Goal: Information Seeking & Learning: Learn about a topic

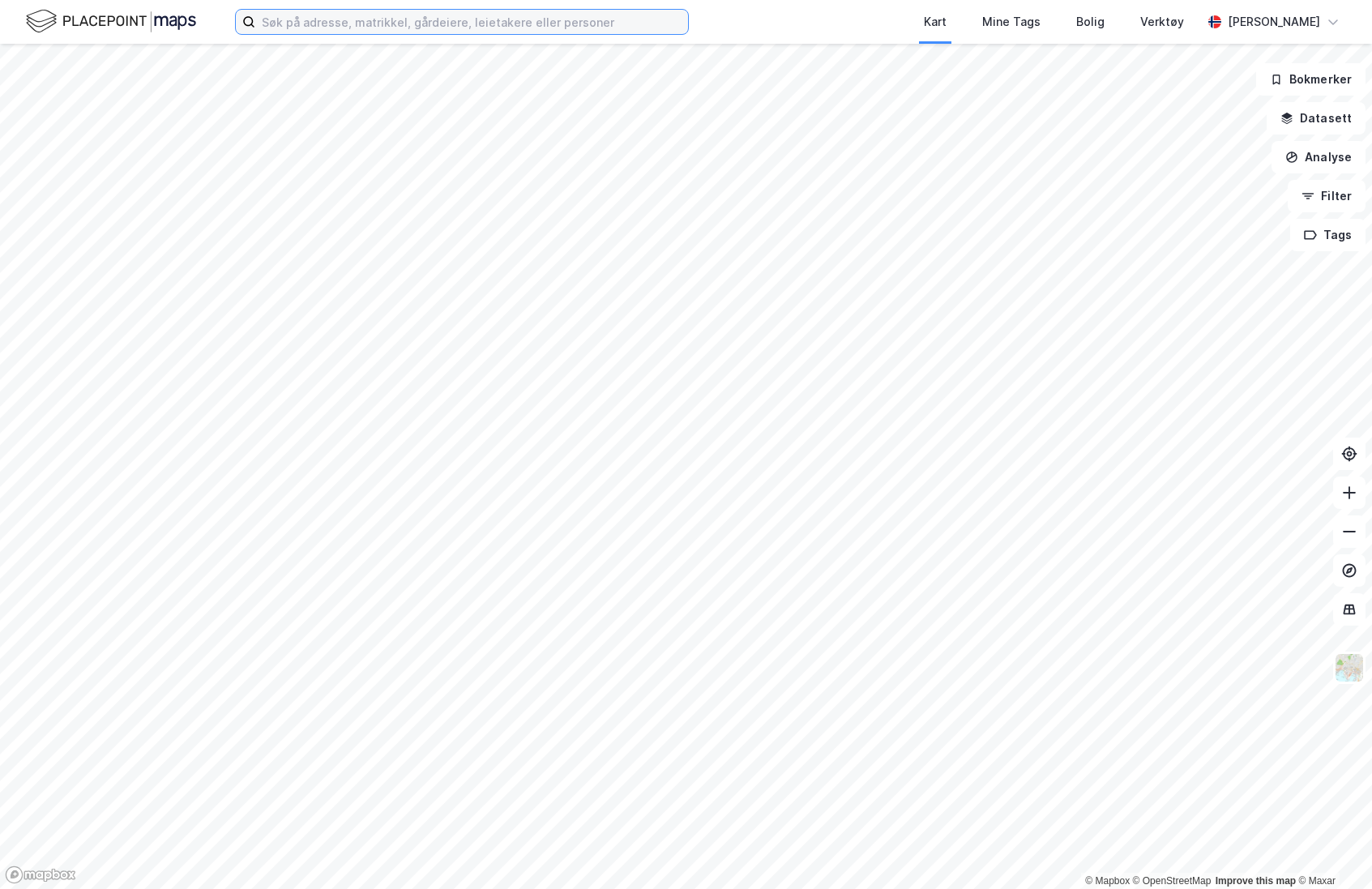
click at [278, 19] on input at bounding box center [472, 22] width 432 height 25
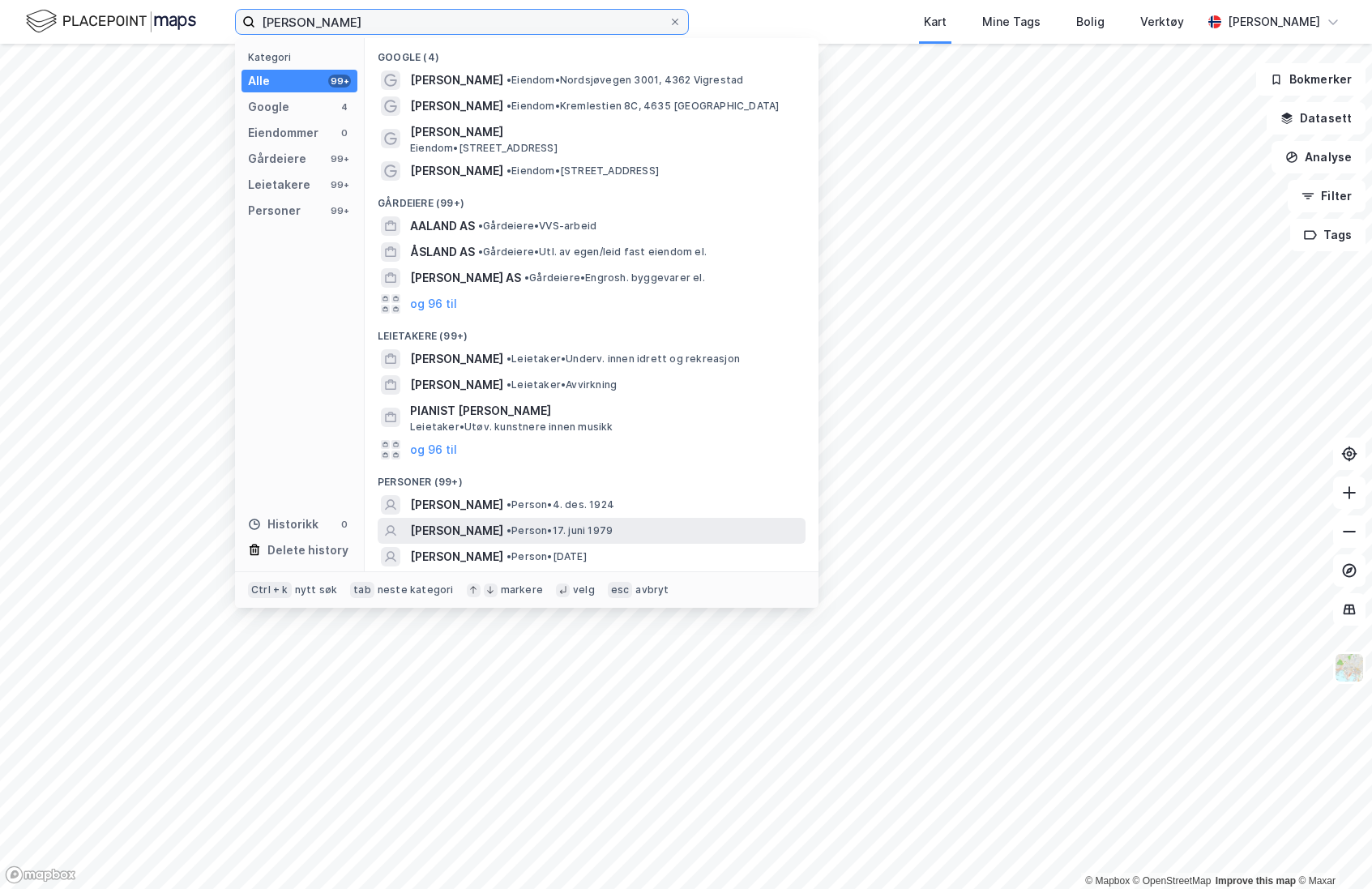
scroll to position [25, 0]
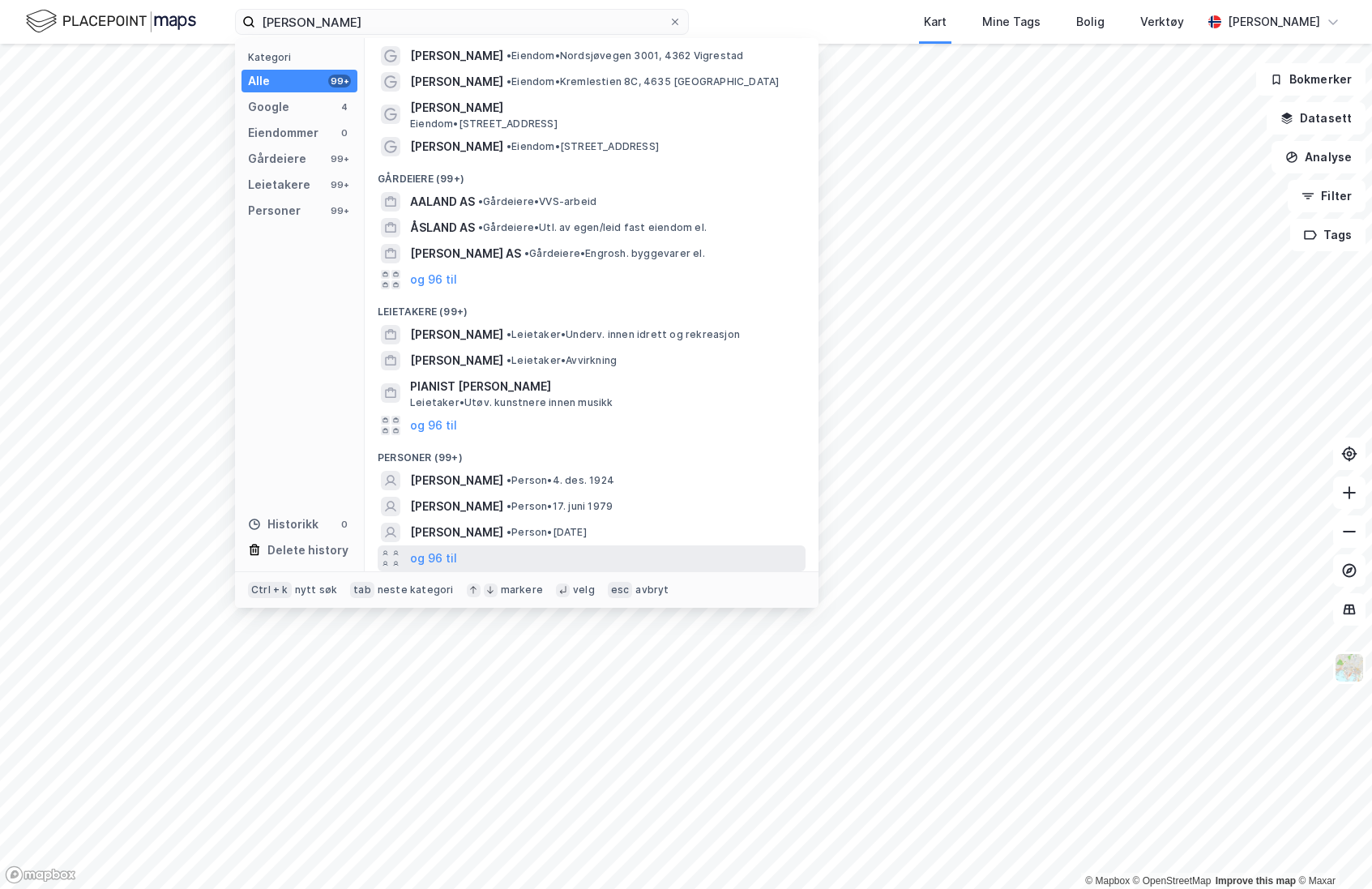
click at [459, 553] on div "og 96 til" at bounding box center [592, 558] width 428 height 26
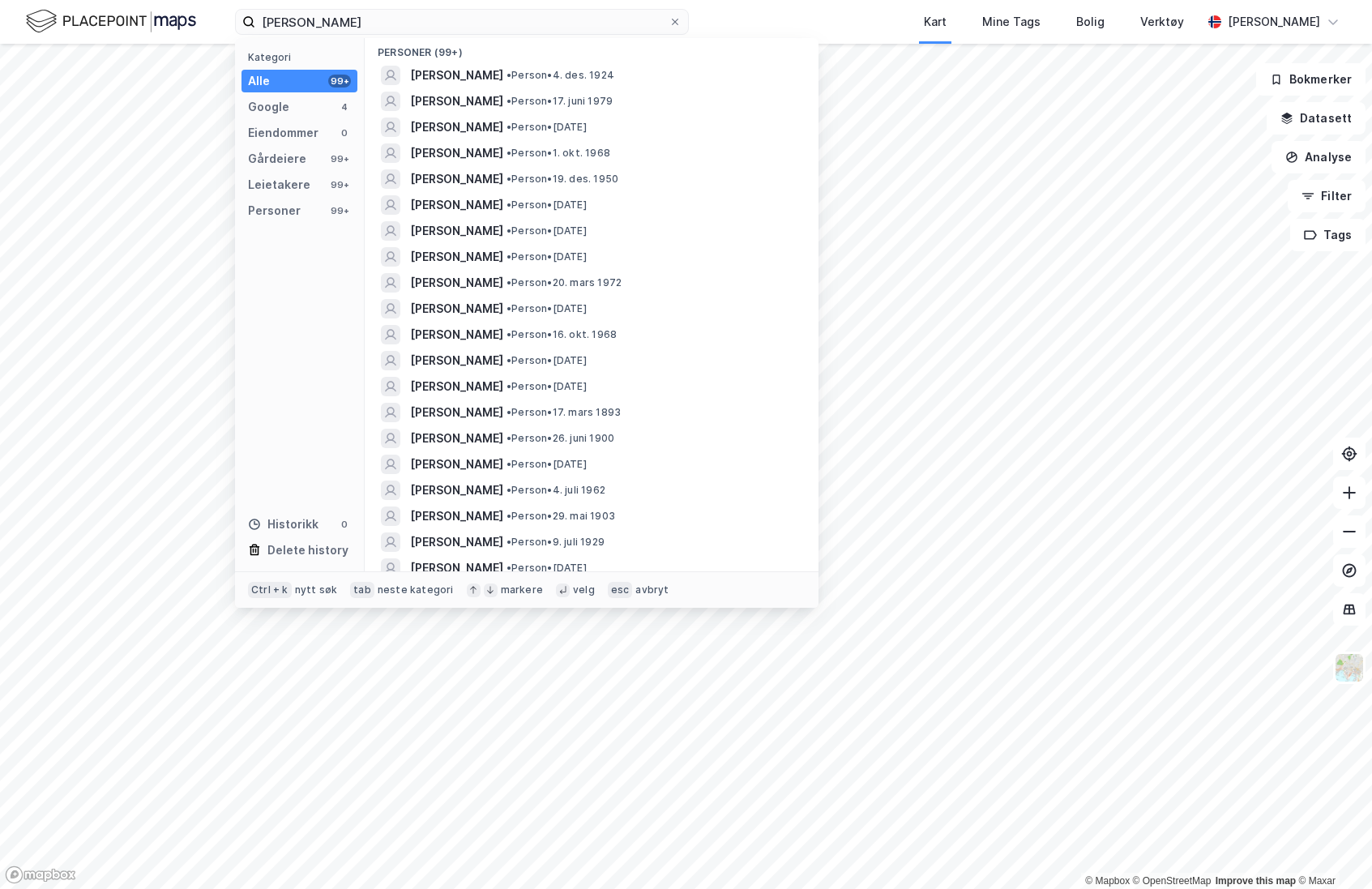
scroll to position [348, 0]
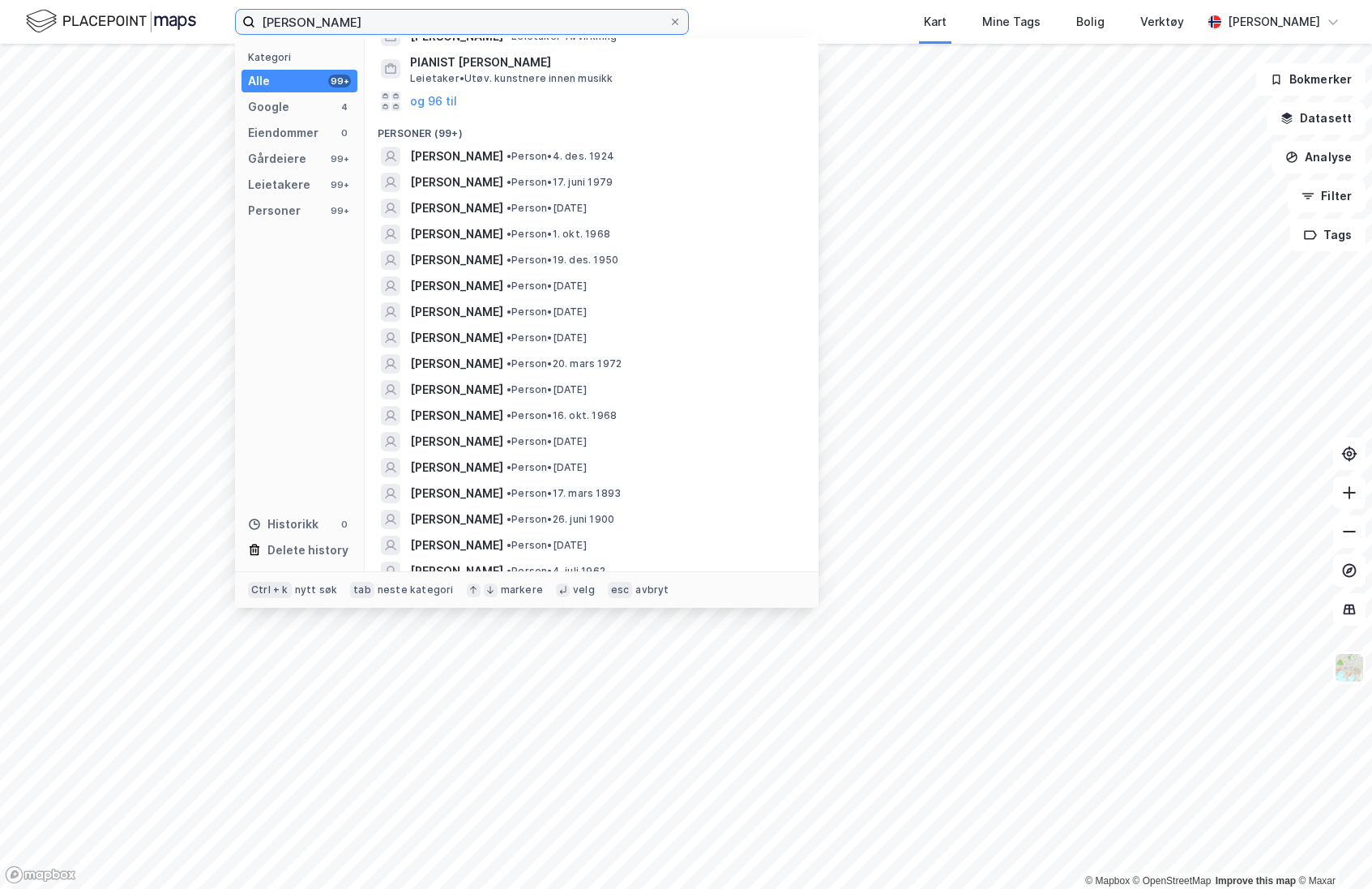
drag, startPoint x: 364, startPoint y: 21, endPoint x: 307, endPoint y: 21, distance: 57.0
click at [307, 21] on input "[PERSON_NAME]" at bounding box center [462, 22] width 414 height 25
click at [294, 21] on input "[PERSON_NAME]" at bounding box center [462, 22] width 414 height 25
click at [287, 25] on input "[PERSON_NAME]" at bounding box center [462, 22] width 414 height 25
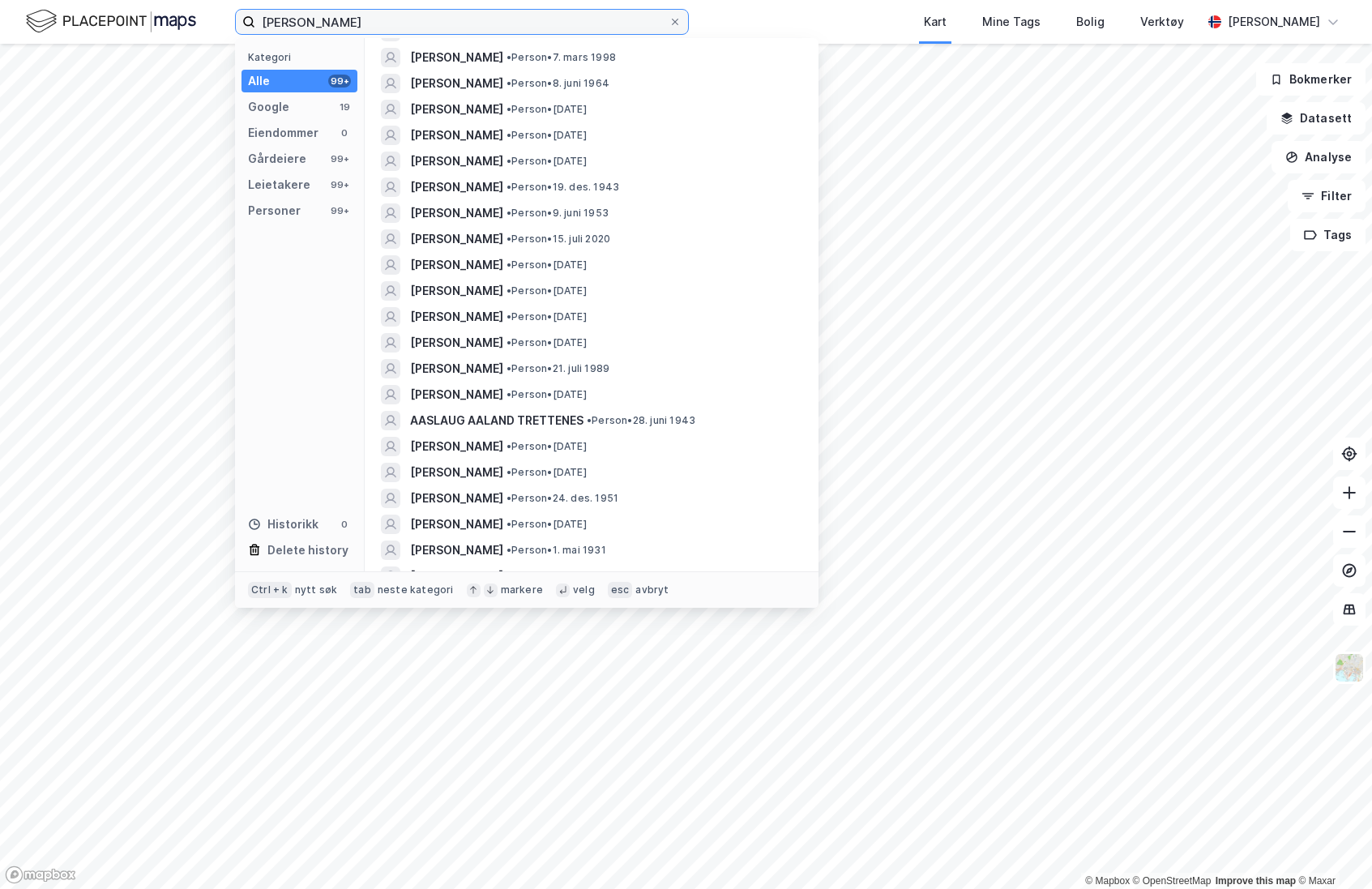
scroll to position [1296, 0]
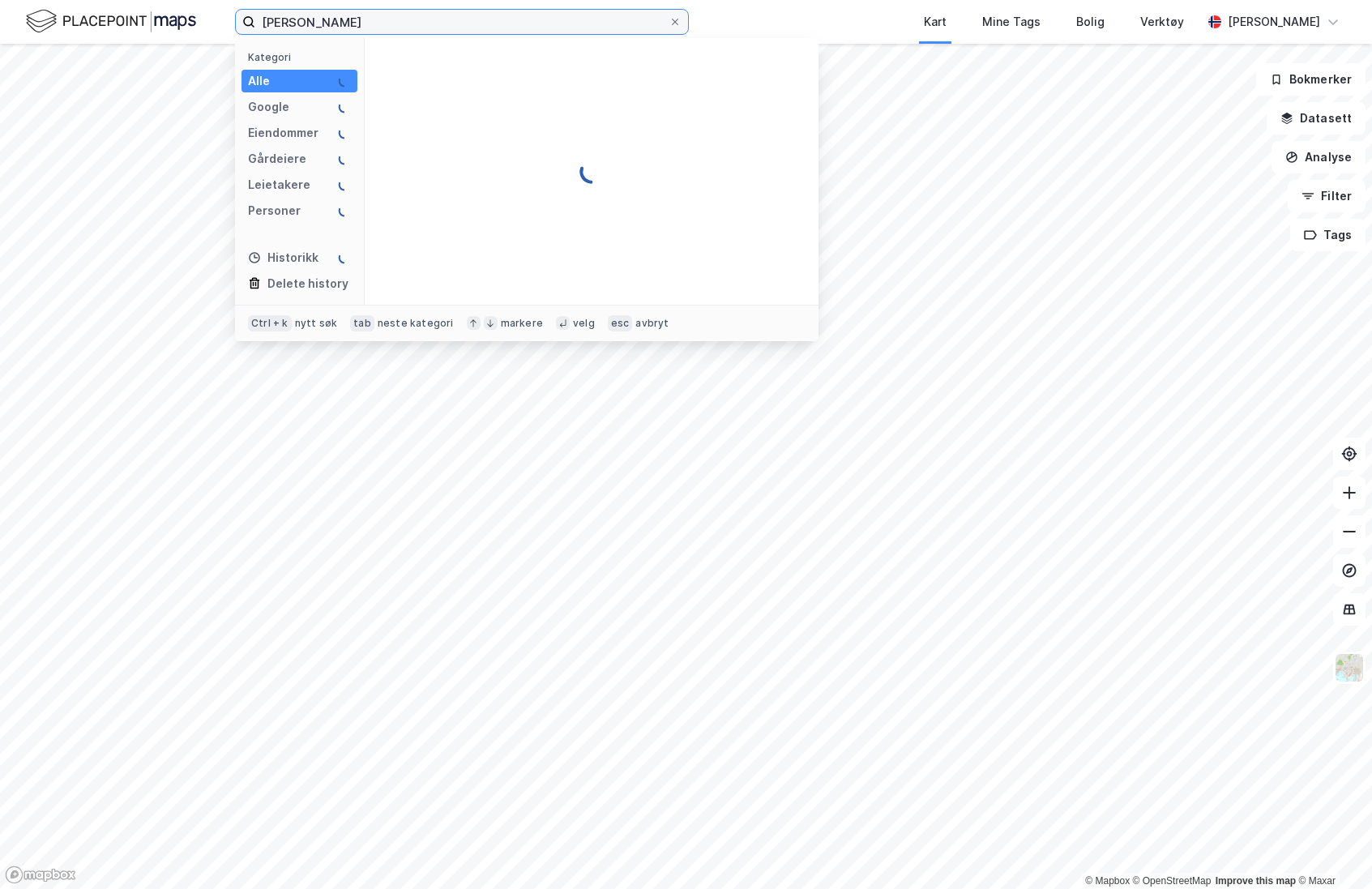
type input "[PERSON_NAME]"
click at [843, 122] on div "[PERSON_NAME] Kategori Alle Google Eiendommer Gårdeiere Leietakere Personer His…" at bounding box center [686, 444] width 1372 height 889
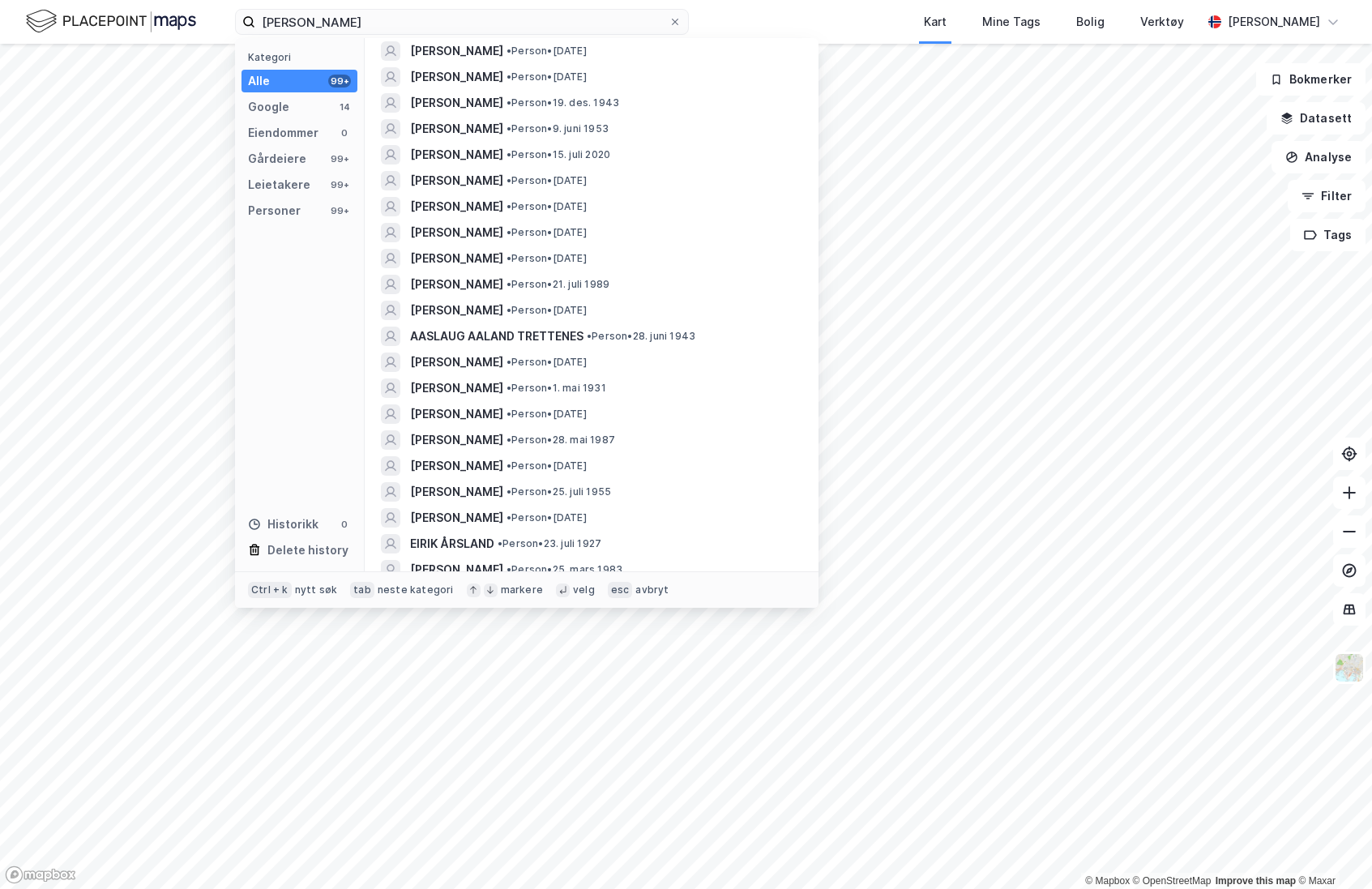
scroll to position [0, 0]
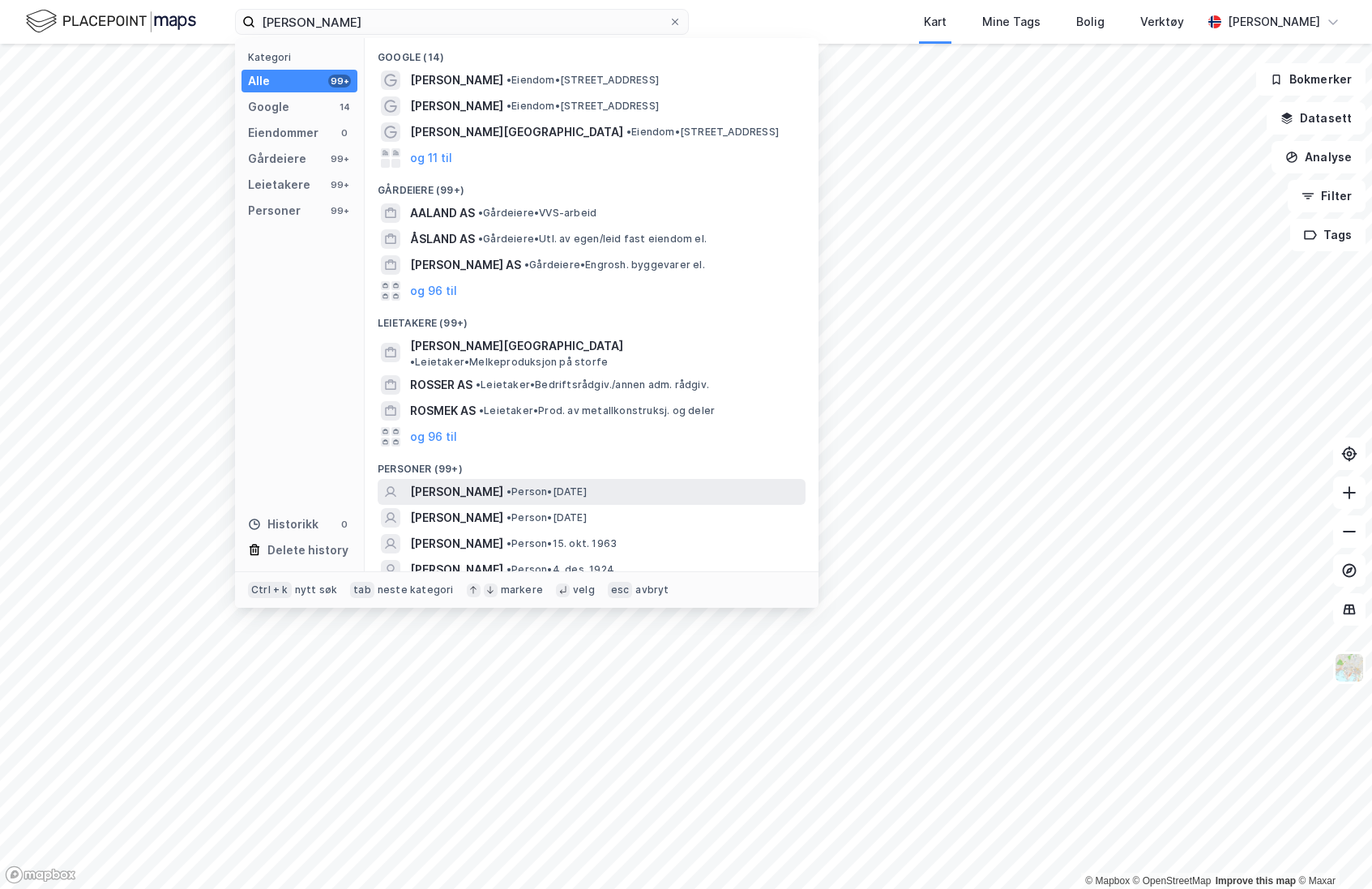
click at [586, 485] on span "• Person • [DATE]" at bounding box center [546, 491] width 80 height 13
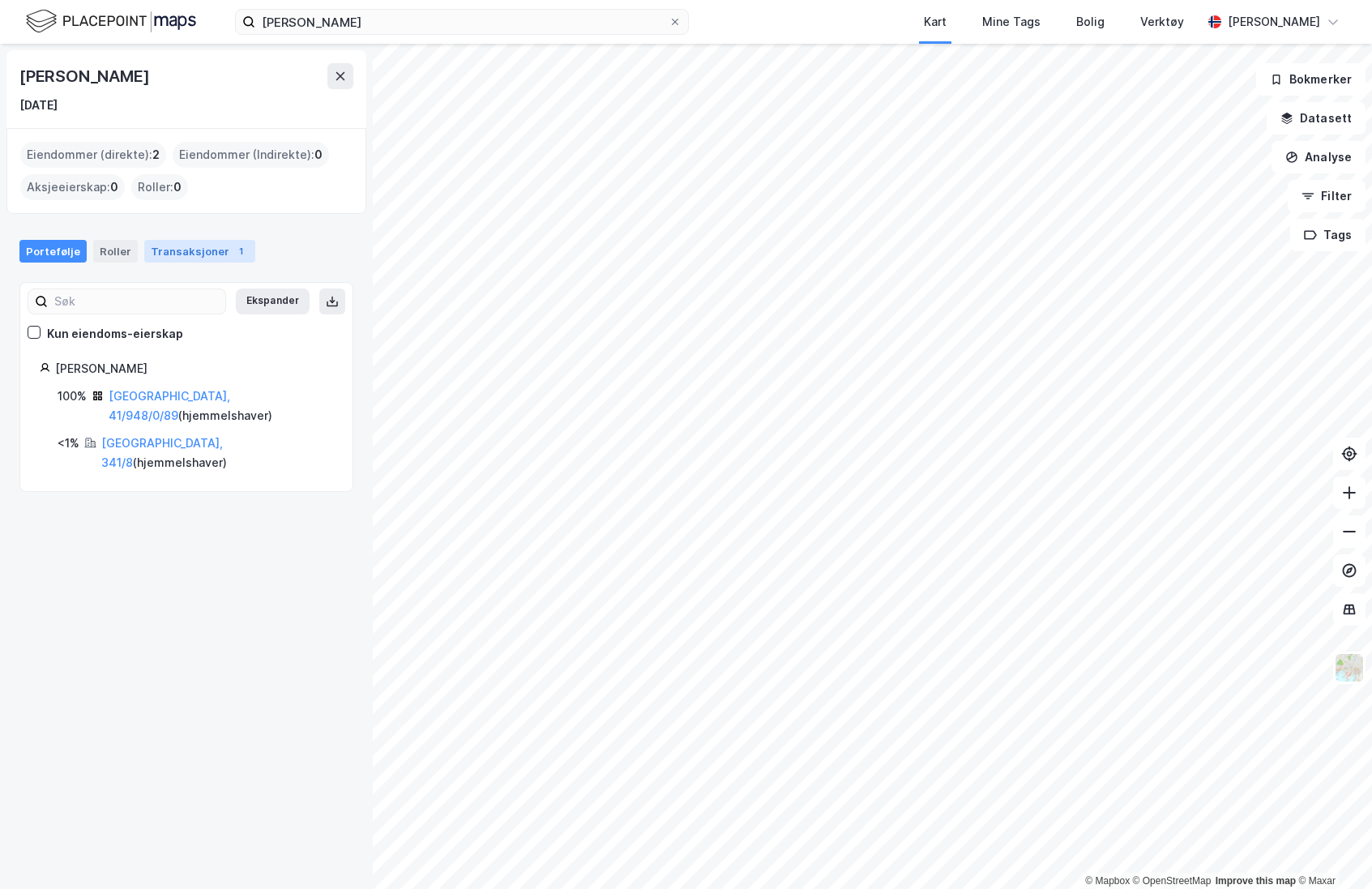
click at [187, 252] on div "Transaksjoner 1" at bounding box center [199, 251] width 111 height 23
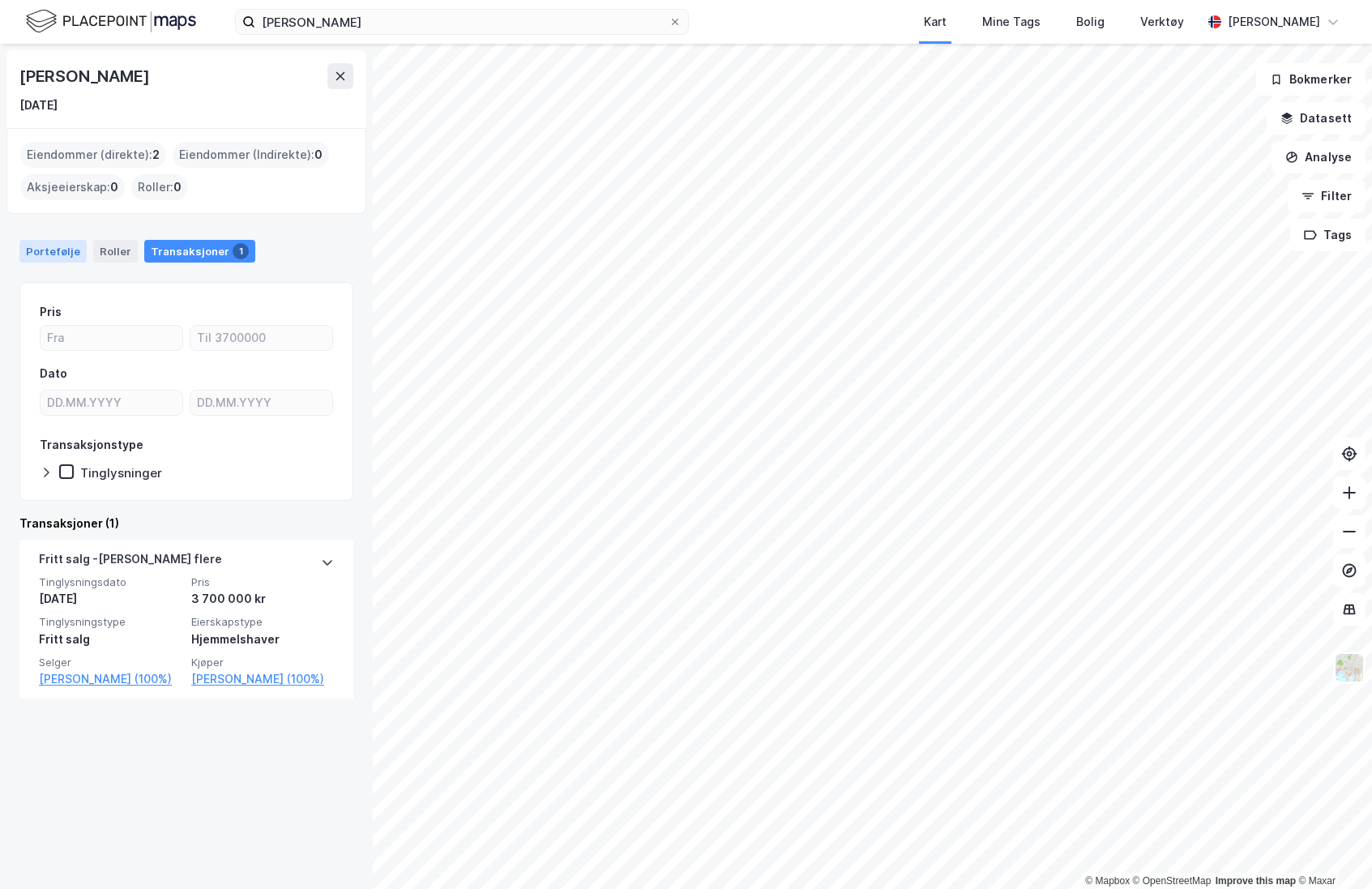
click at [56, 247] on div "Portefølje" at bounding box center [53, 251] width 67 height 23
